Goal: Find specific page/section: Find specific page/section

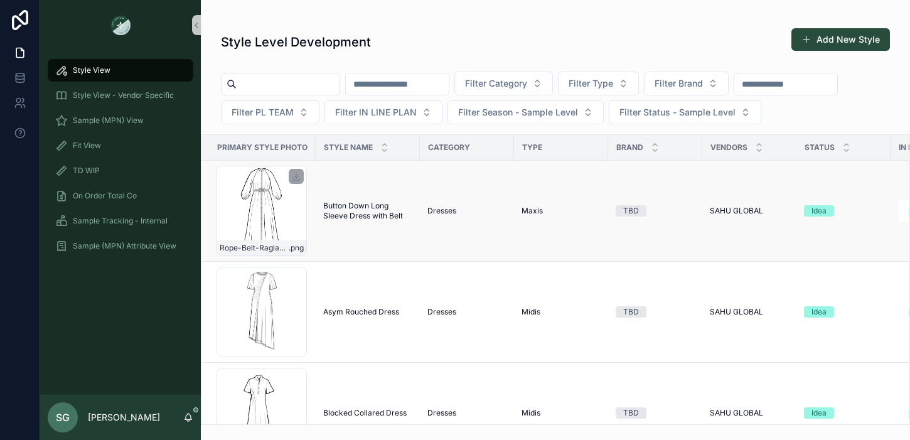
click at [265, 235] on div "Rope-Belt-Raglan-Maxi-BW .png" at bounding box center [261, 211] width 90 height 90
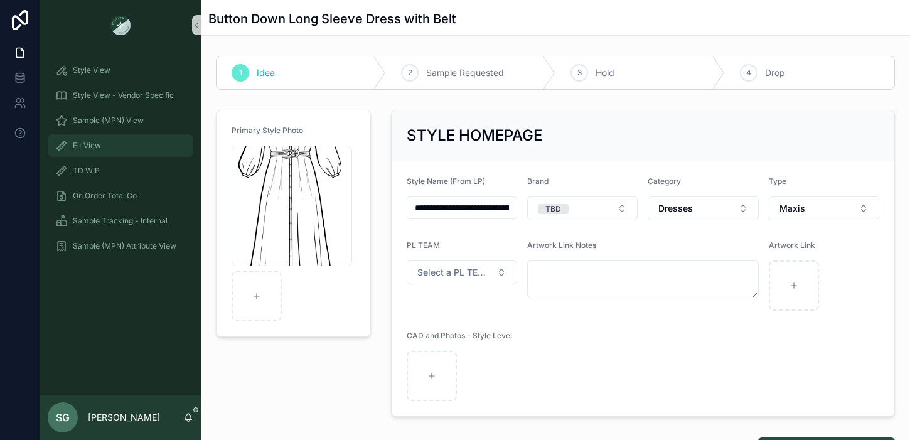
click at [84, 146] on span "Fit View" at bounding box center [87, 146] width 28 height 10
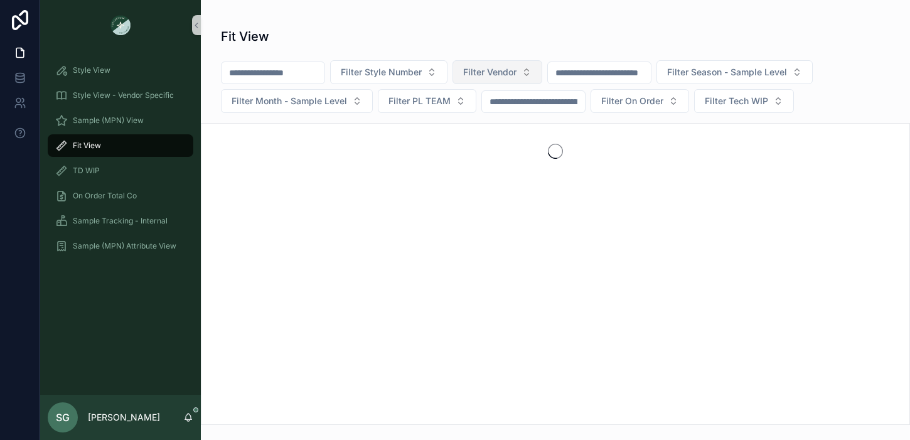
click at [538, 72] on button "Filter Vendor" at bounding box center [497, 72] width 90 height 24
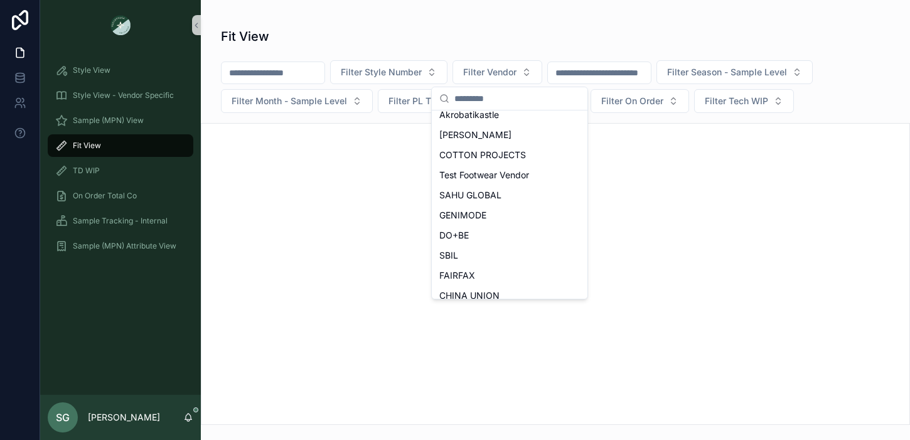
scroll to position [178, 0]
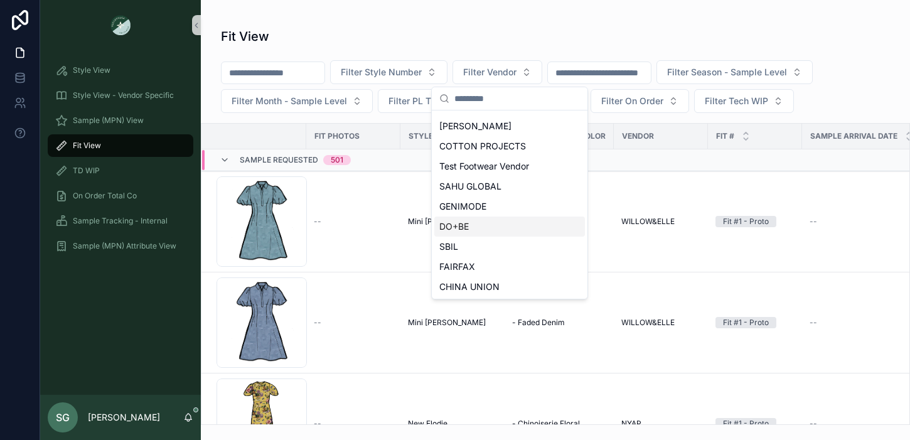
click at [462, 225] on span "DO+BE" at bounding box center [453, 226] width 29 height 13
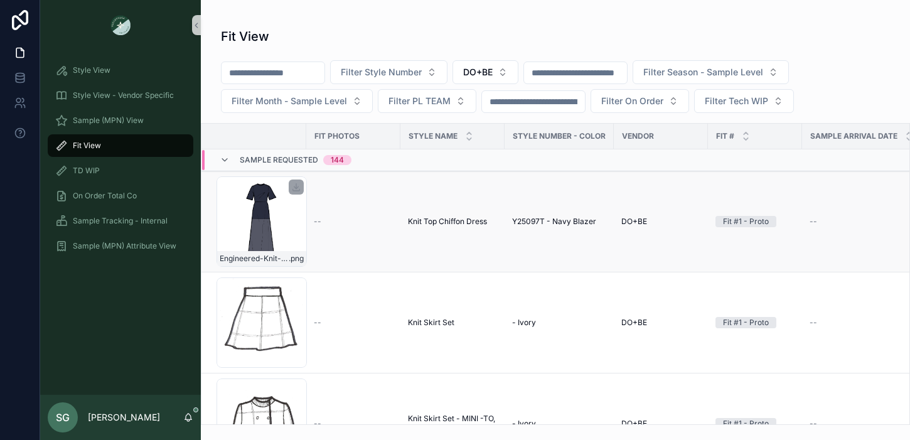
click at [268, 230] on div "Engineered-Knit-Combo-3_4-Sleeve-dress_Navy-Blazer .png" at bounding box center [261, 221] width 90 height 90
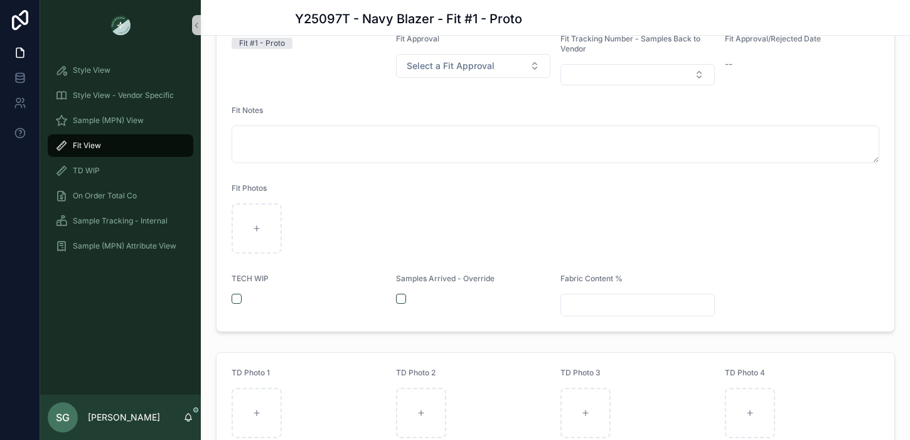
scroll to position [275, 0]
